Goal: Contribute content: Contribute content

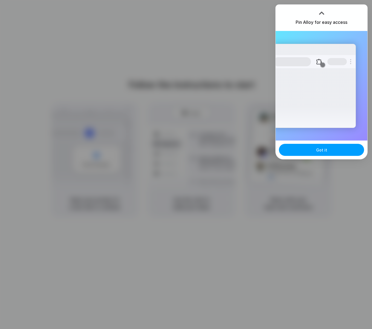
click at [320, 150] on span "Got it" at bounding box center [321, 150] width 11 height 6
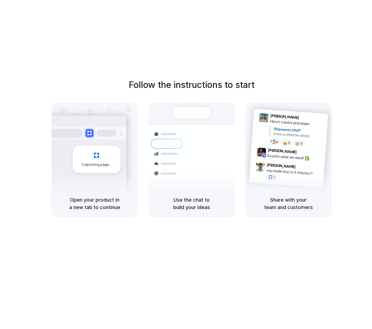
click at [229, 65] on div "Follow the instructions to start Capturing page Open your product in a new tab …" at bounding box center [191, 170] width 383 height 340
click at [246, 47] on div "Follow the instructions to start Capturing page Open your product in a new tab …" at bounding box center [191, 170] width 383 height 340
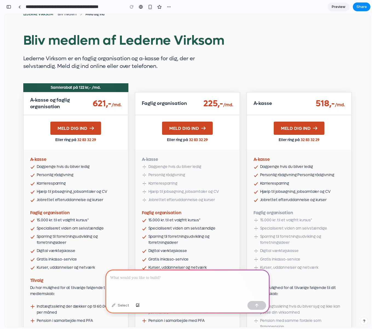
scroll to position [44, 0]
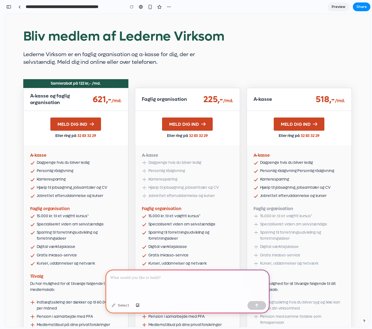
click at [181, 277] on p at bounding box center [187, 277] width 154 height 7
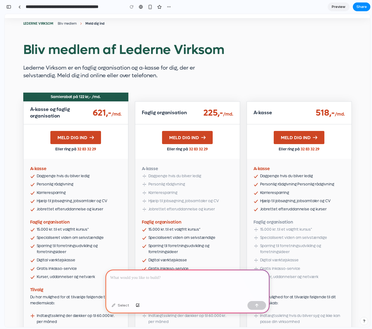
scroll to position [0, 0]
